Goal: Information Seeking & Learning: Compare options

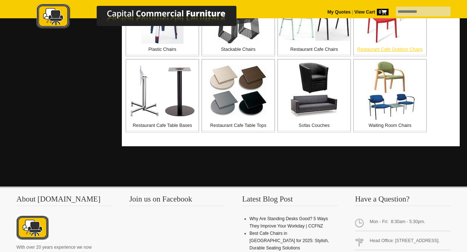
scroll to position [367, 0]
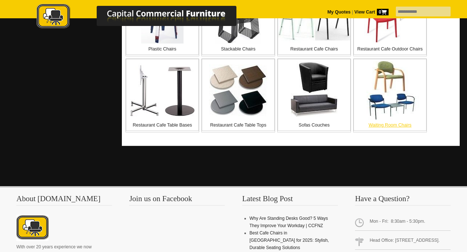
click at [395, 123] on p "Waiting Room Chairs" at bounding box center [390, 124] width 72 height 7
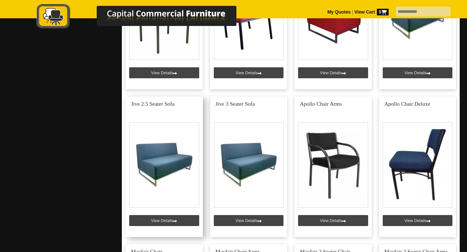
scroll to position [2025, 0]
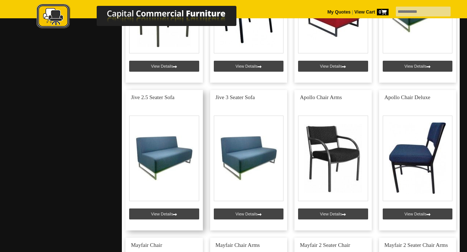
click at [159, 196] on link at bounding box center [164, 160] width 77 height 140
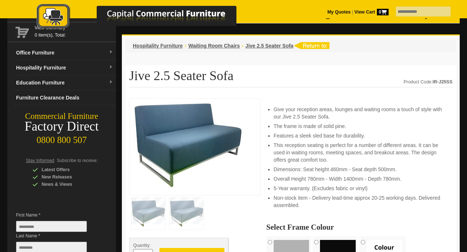
scroll to position [51, 0]
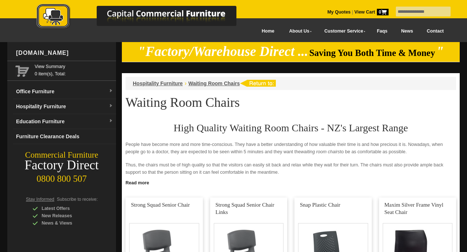
type input "**********"
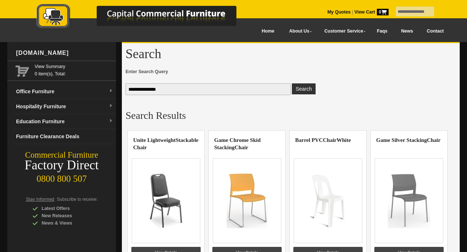
scroll to position [940, 0]
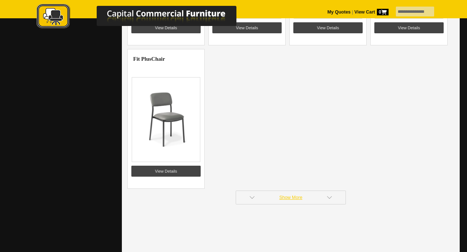
click at [298, 198] on link "Show More" at bounding box center [291, 197] width 110 height 14
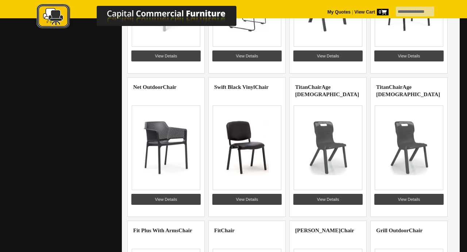
scroll to position [1078, 0]
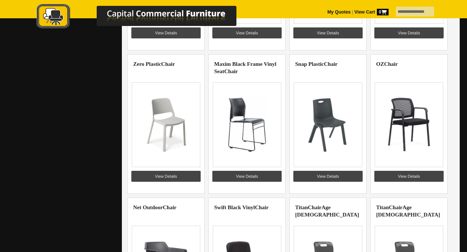
click at [409, 127] on img at bounding box center [409, 124] width 57 height 55
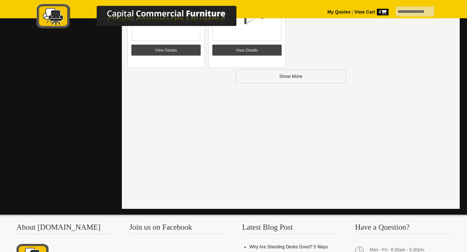
scroll to position [1934, 0]
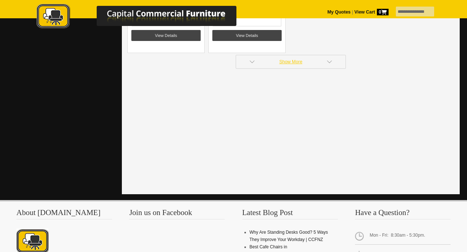
click at [303, 63] on link "Show More" at bounding box center [291, 62] width 110 height 14
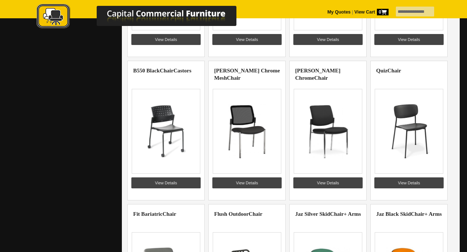
scroll to position [1644, 0]
click at [256, 185] on link "View Details" at bounding box center [246, 182] width 69 height 11
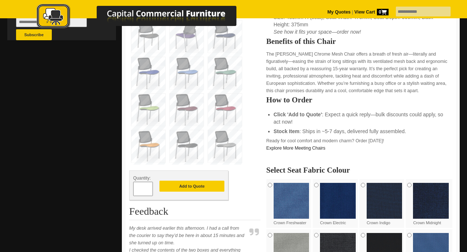
scroll to position [280, 0]
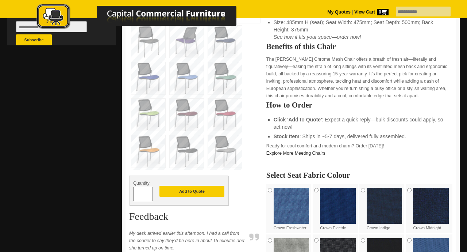
click at [226, 146] on img at bounding box center [225, 151] width 34 height 32
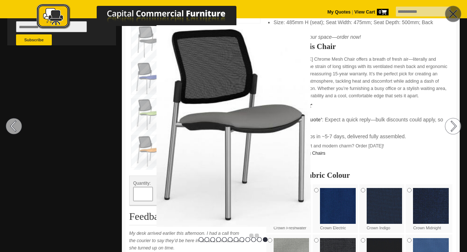
click at [268, 151] on img at bounding box center [233, 125] width 467 height 201
click at [421, 243] on div at bounding box center [233, 126] width 467 height 252
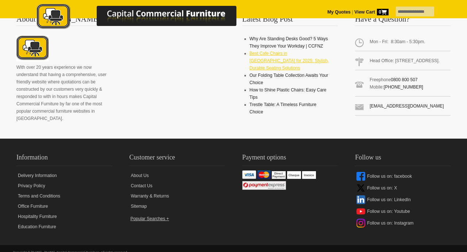
scroll to position [2996, 0]
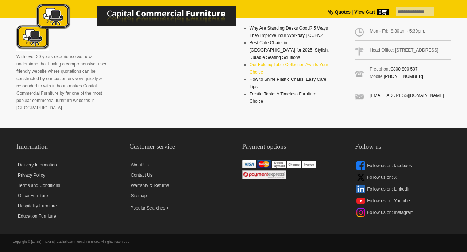
click at [275, 62] on link "Our Folding Table Collection Awaits Your Choice" at bounding box center [289, 68] width 79 height 12
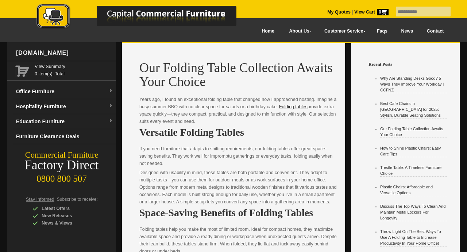
click at [396, 8] on input "text" at bounding box center [423, 12] width 55 height 10
type input "**********"
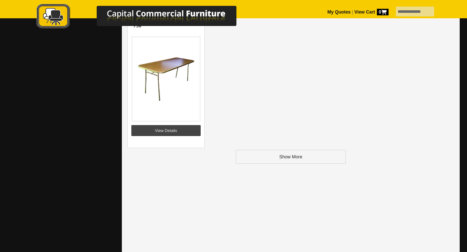
scroll to position [1042, 0]
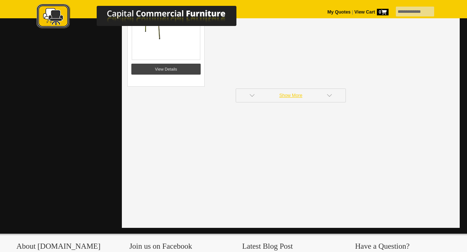
click at [298, 97] on link "Show More" at bounding box center [291, 95] width 110 height 14
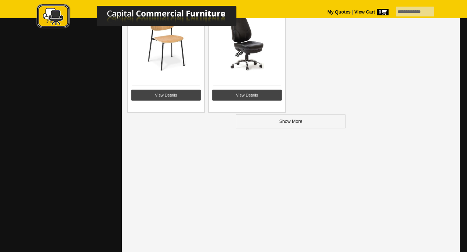
scroll to position [1876, 0]
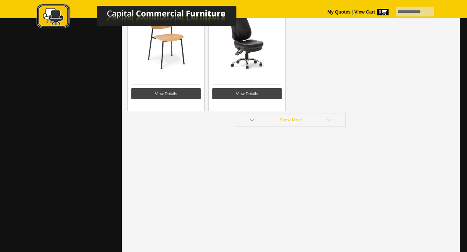
click at [298, 119] on link "Show More" at bounding box center [291, 120] width 110 height 14
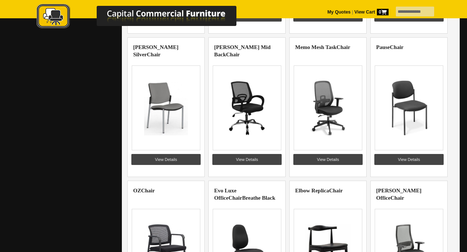
scroll to position [2397, 0]
